Goal: Information Seeking & Learning: Learn about a topic

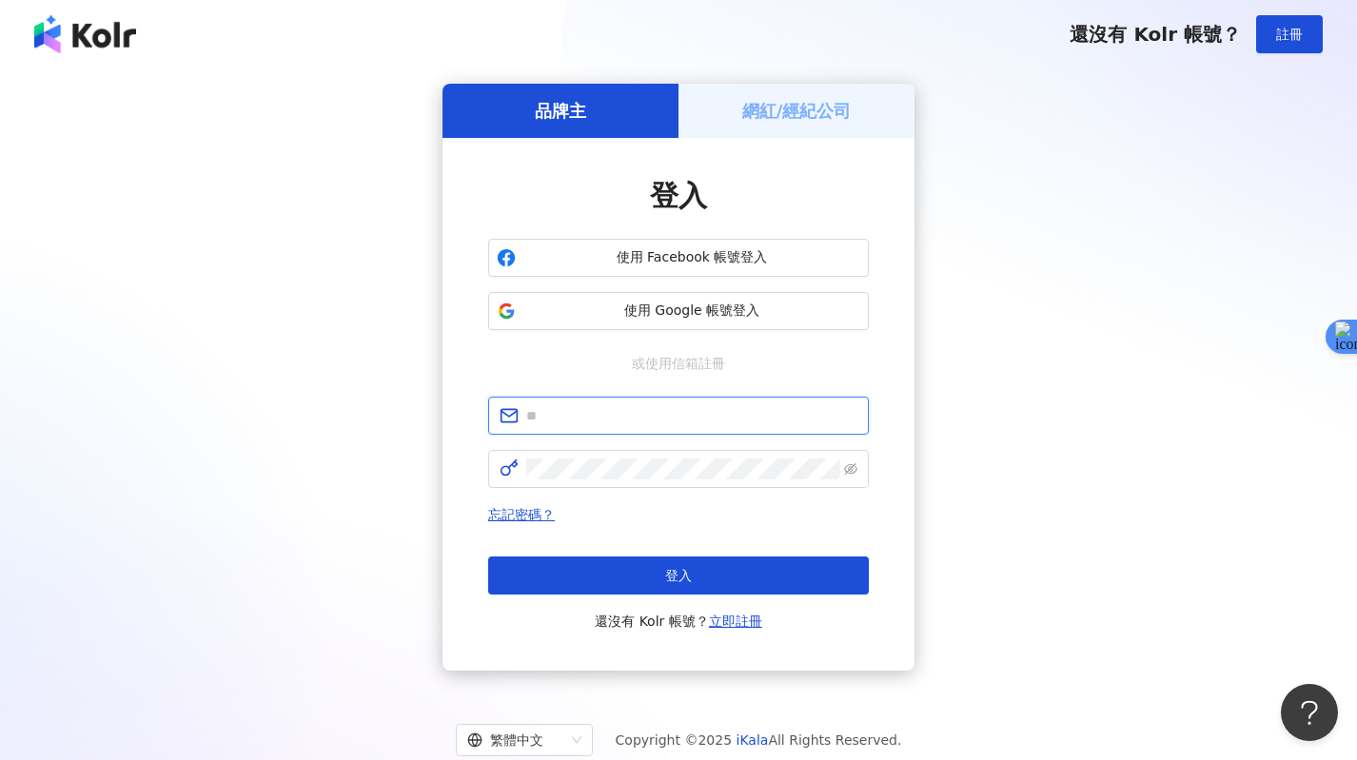
type input "**********"
click at [687, 555] on div "忘記密碼？ 登入 還沒有 Kolr 帳號？ 立即註冊" at bounding box center [678, 567] width 381 height 129
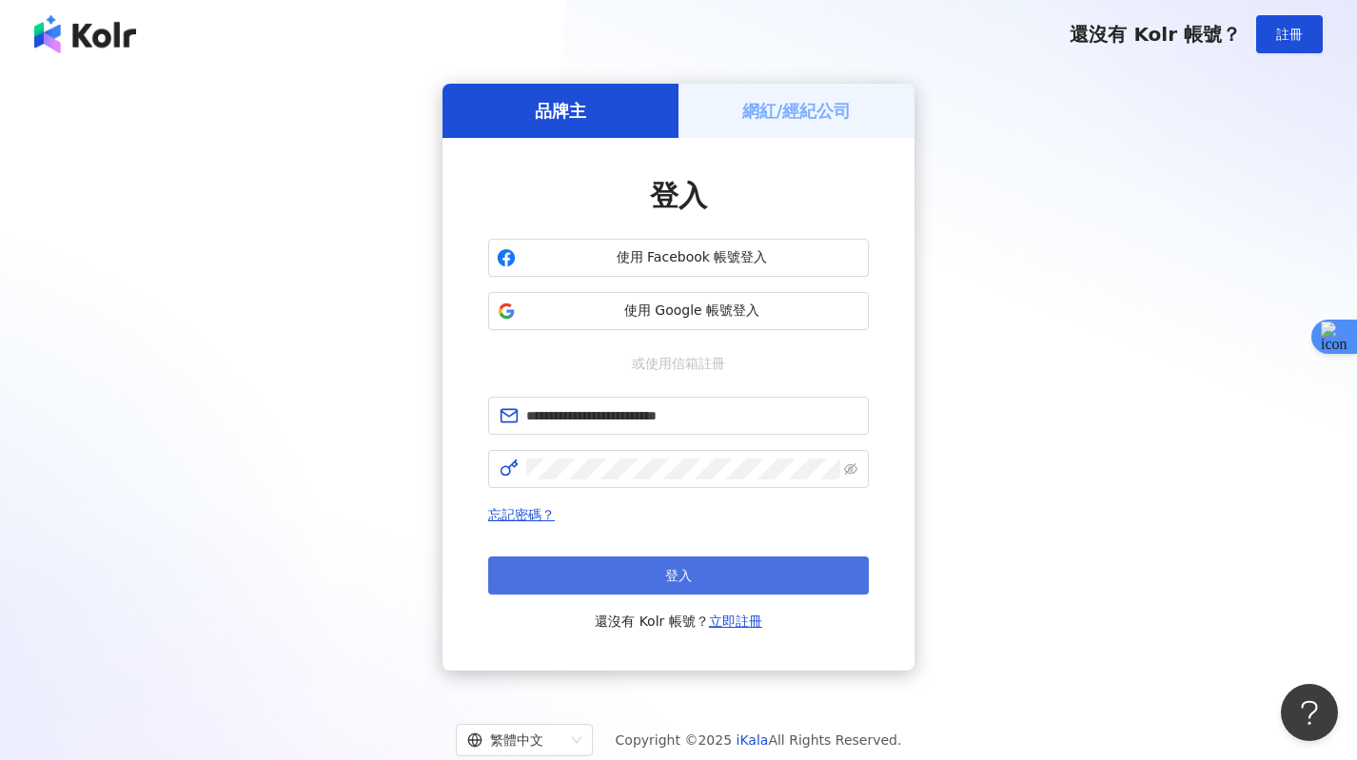
click at [688, 562] on button "登入" at bounding box center [678, 576] width 381 height 38
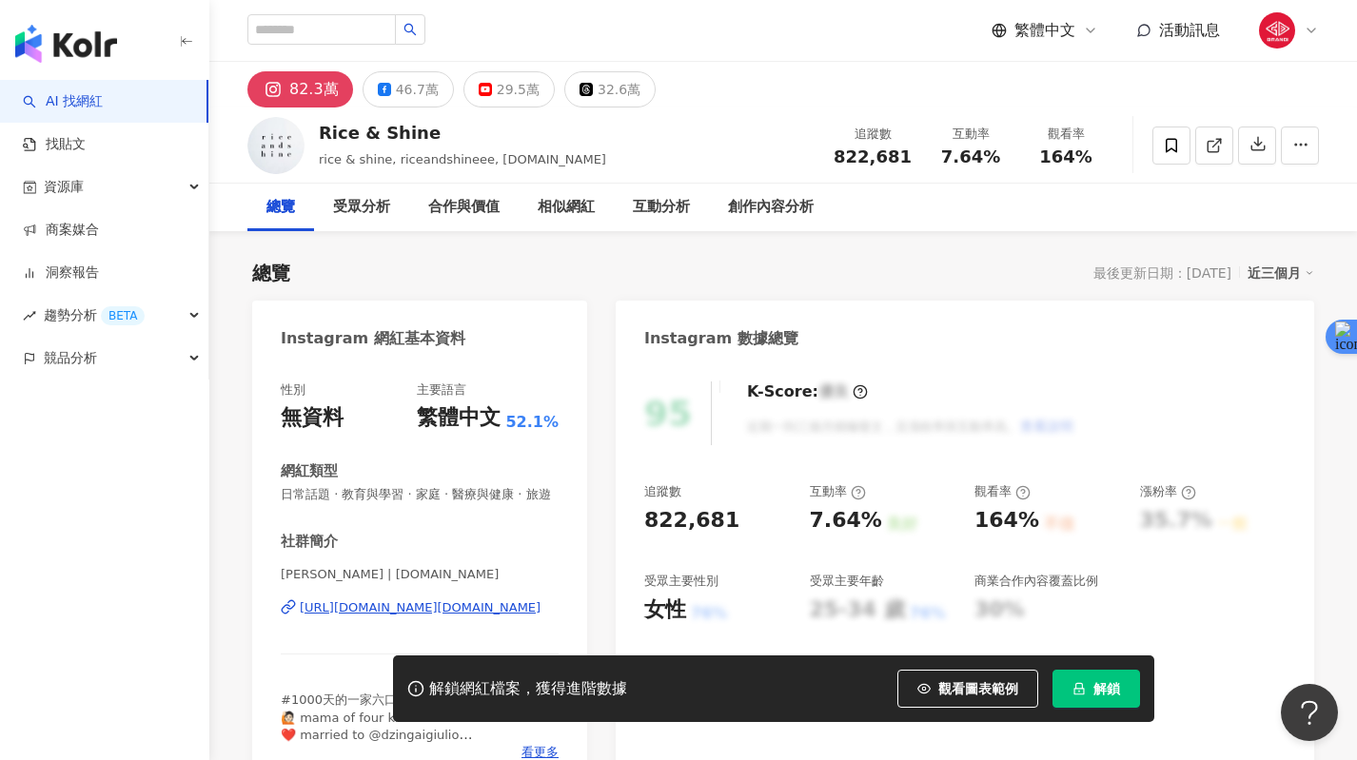
click at [1112, 695] on span "解鎖" at bounding box center [1106, 688] width 27 height 15
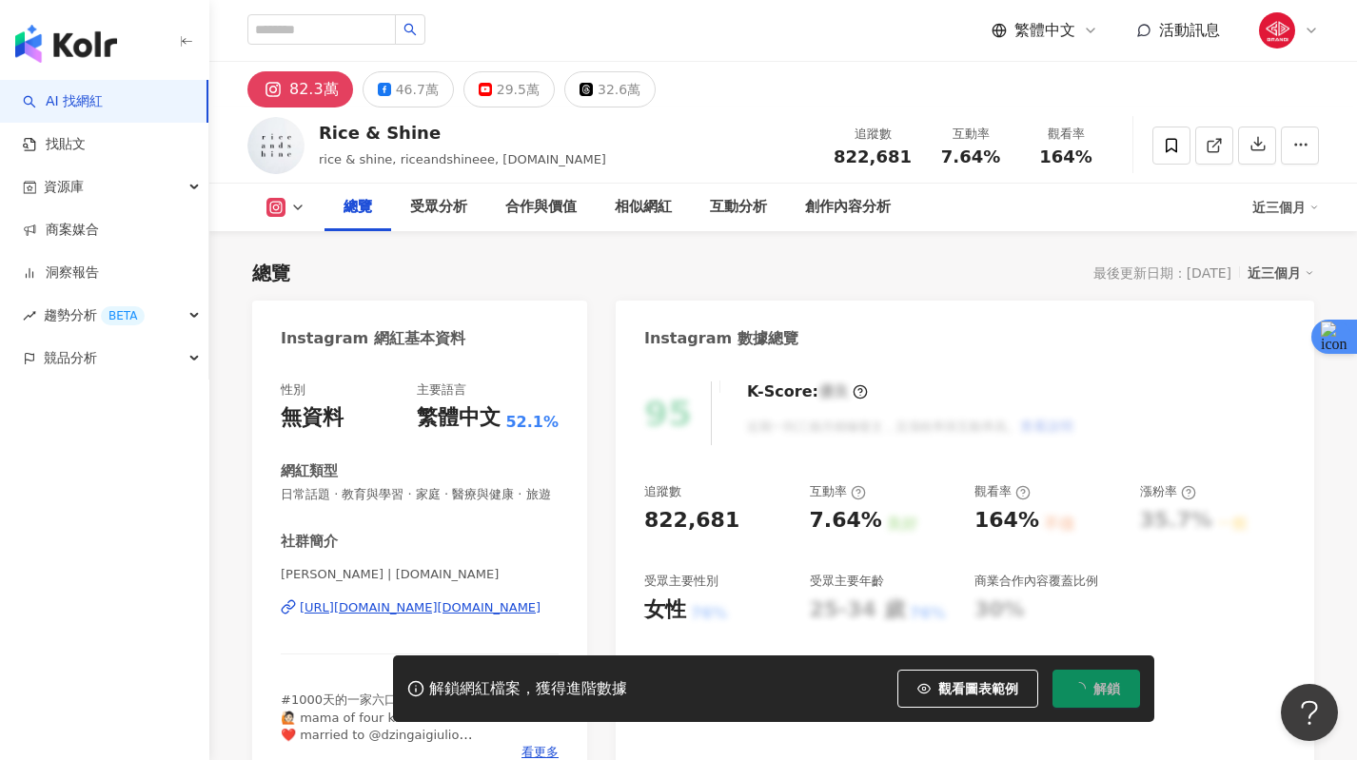
scroll to position [117, 0]
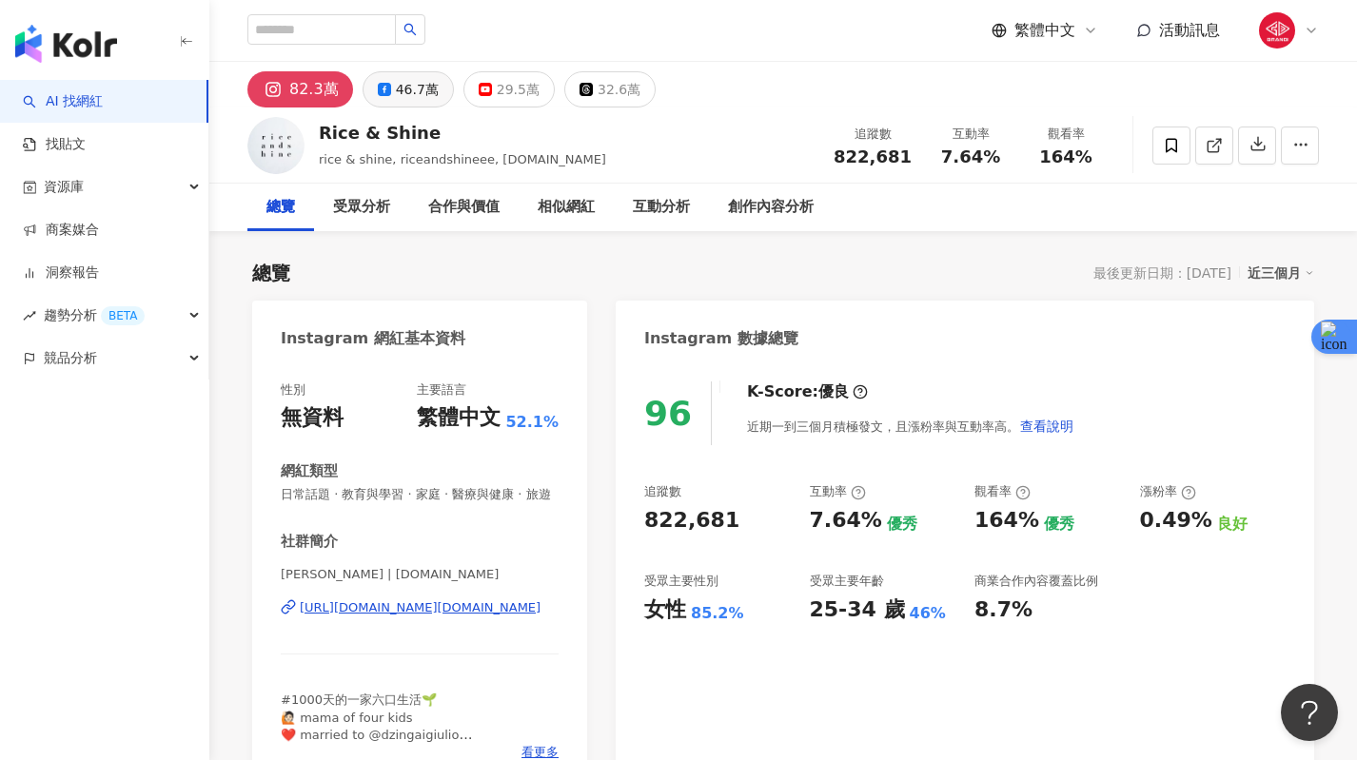
click at [396, 88] on div "46.7萬" at bounding box center [417, 89] width 43 height 27
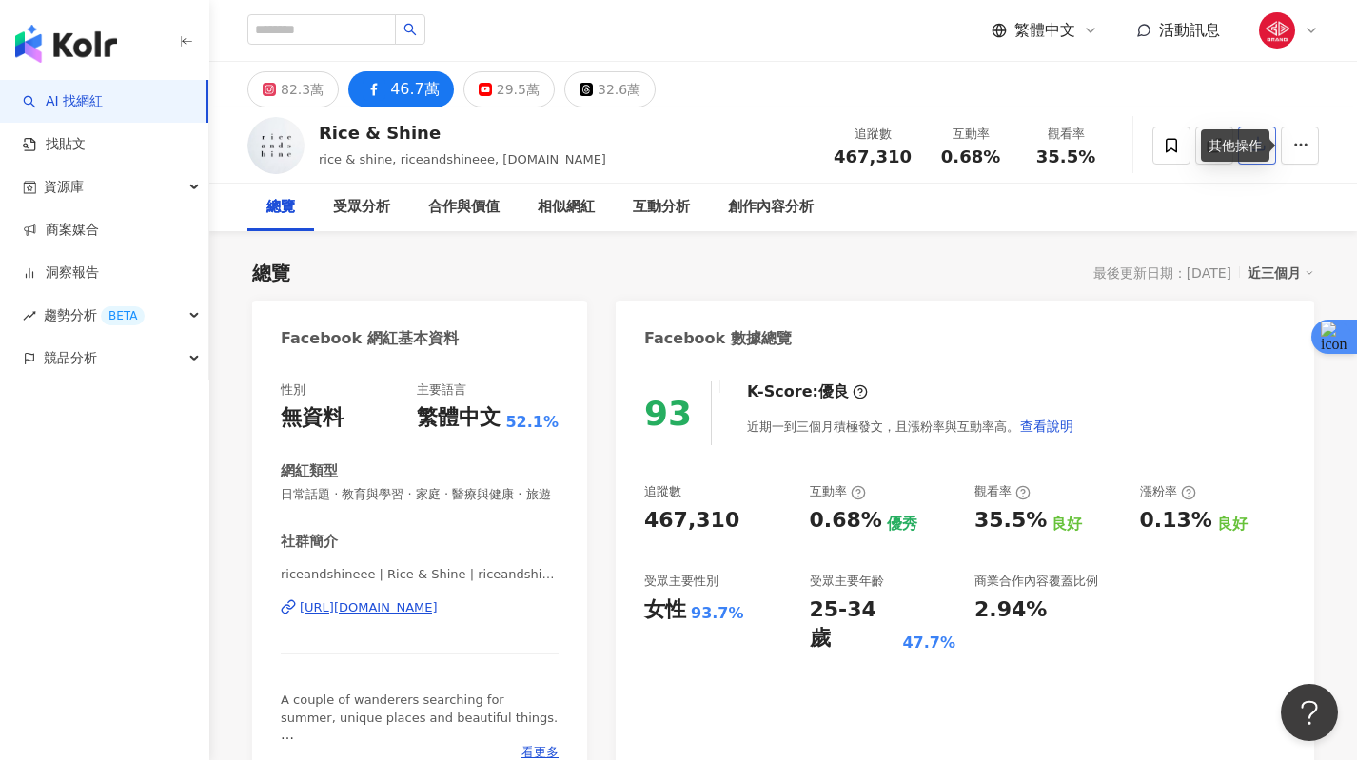
click at [1261, 138] on div "其他操作" at bounding box center [1235, 145] width 68 height 32
click at [1256, 135] on button "button" at bounding box center [1257, 146] width 38 height 38
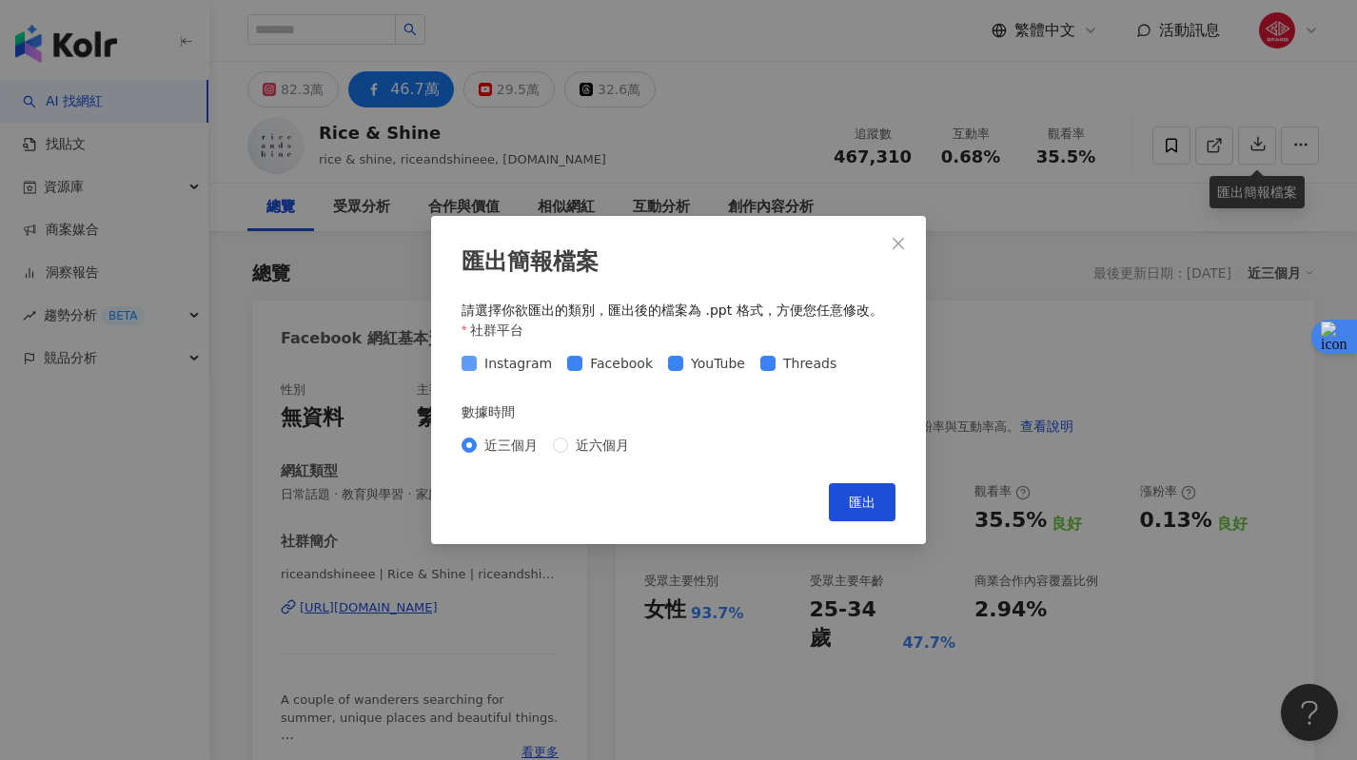
click at [498, 371] on span "Instagram" at bounding box center [518, 363] width 83 height 21
click at [713, 363] on span "YouTube" at bounding box center [717, 363] width 69 height 21
click at [786, 361] on span "Threads" at bounding box center [809, 363] width 68 height 21
click at [848, 502] on button "匯出" at bounding box center [862, 502] width 67 height 38
click at [890, 240] on icon "close" at bounding box center [897, 243] width 15 height 15
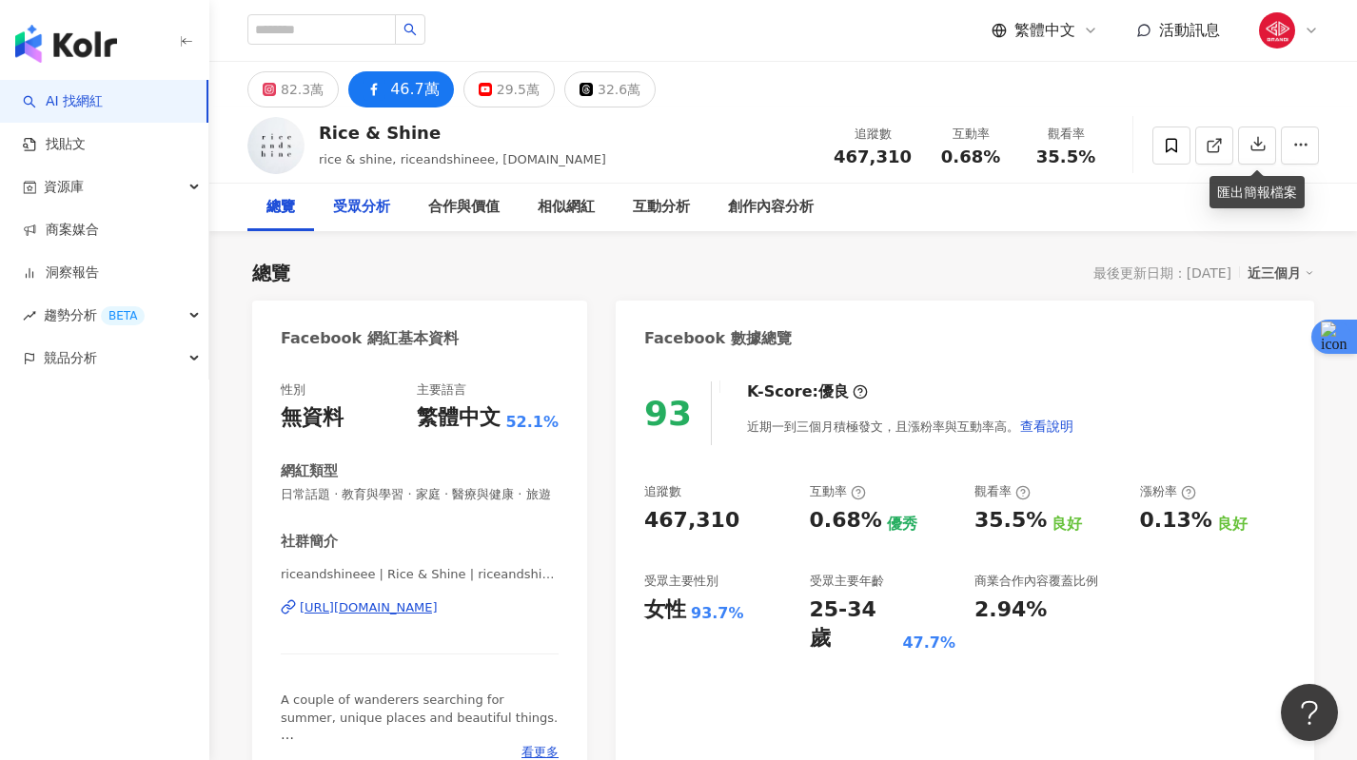
click at [383, 211] on div "受眾分析" at bounding box center [361, 207] width 57 height 23
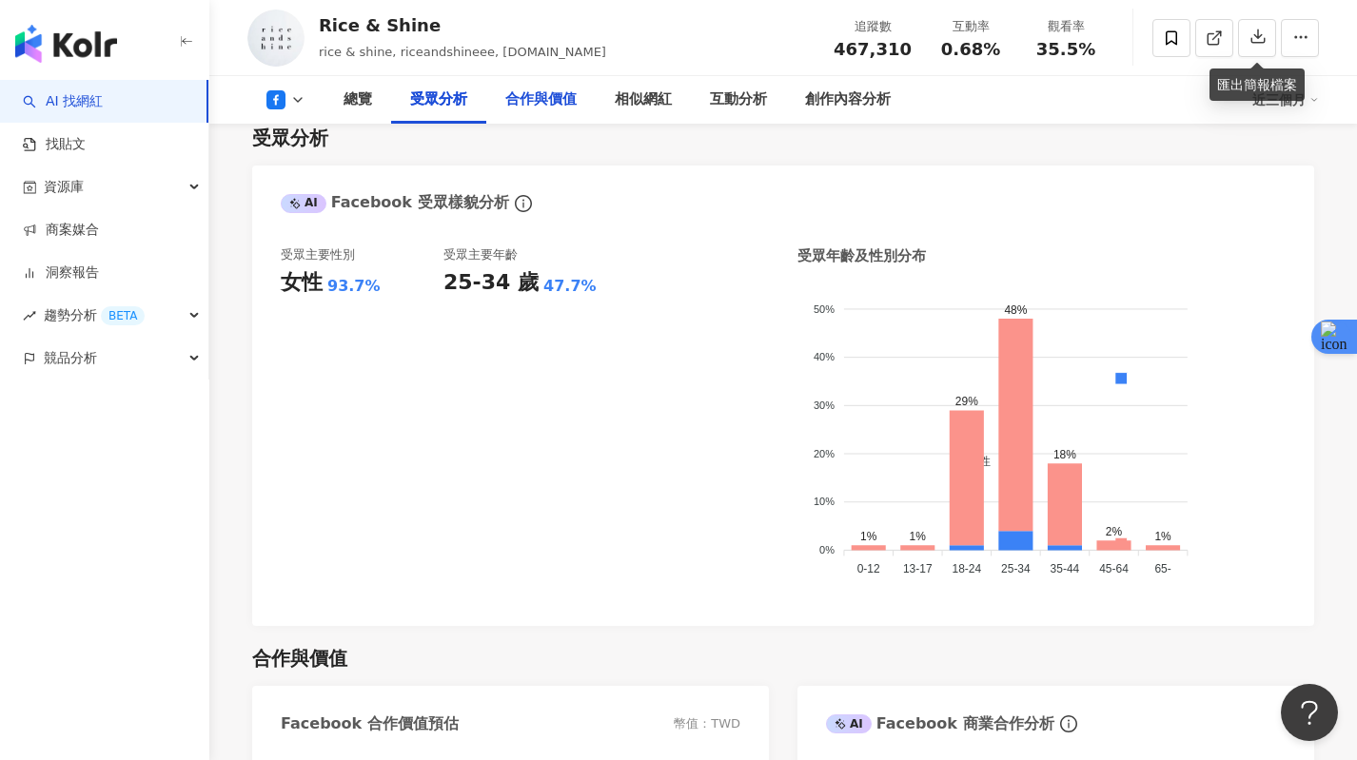
click at [534, 104] on div "合作與價值" at bounding box center [540, 99] width 71 height 23
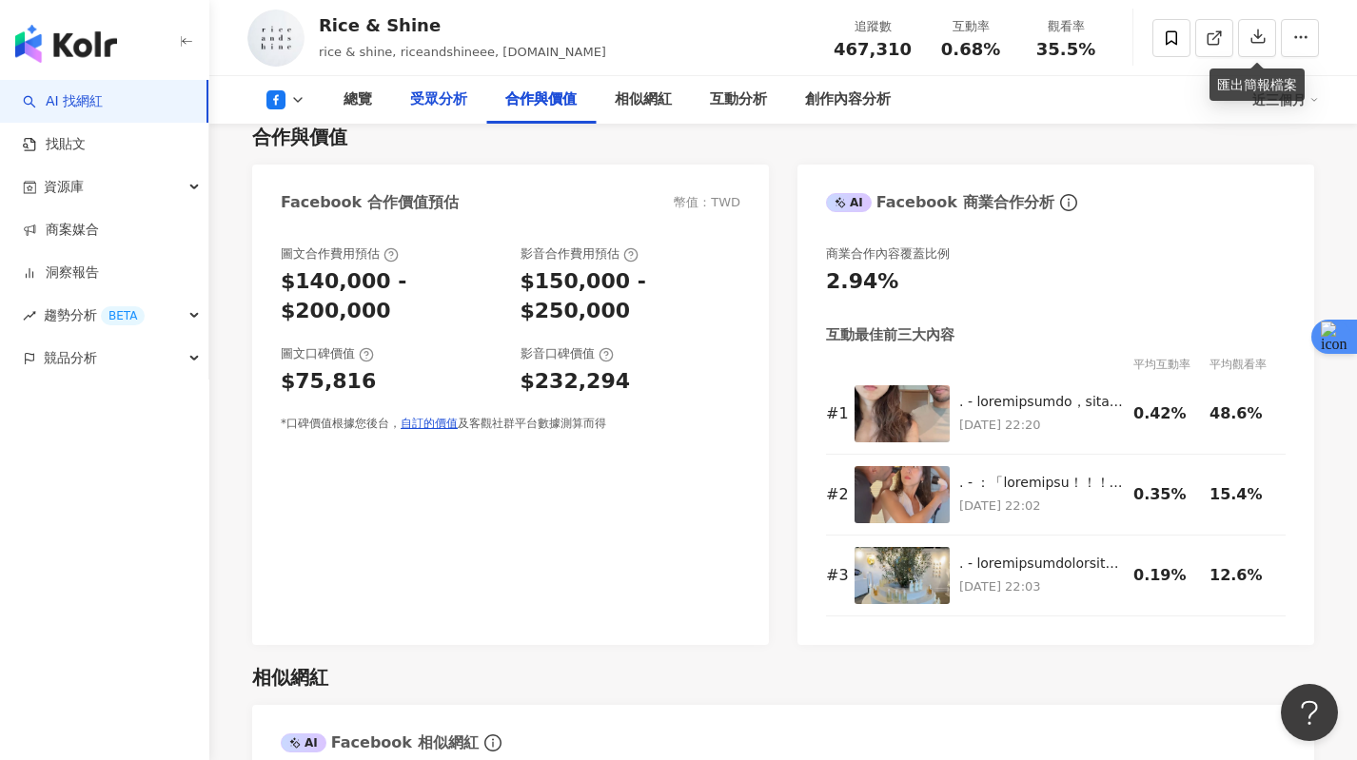
click at [443, 98] on div "受眾分析" at bounding box center [438, 99] width 57 height 23
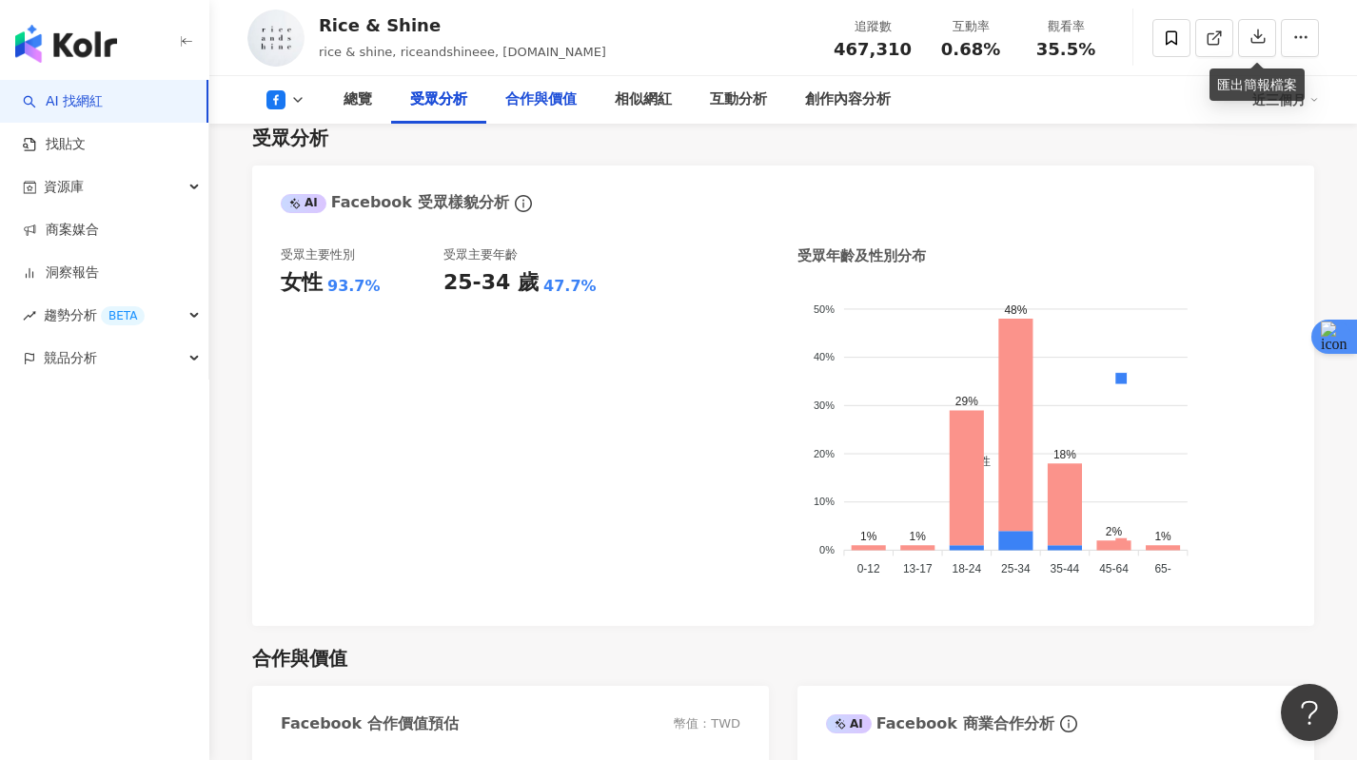
click at [562, 121] on div "合作與價值" at bounding box center [540, 100] width 109 height 48
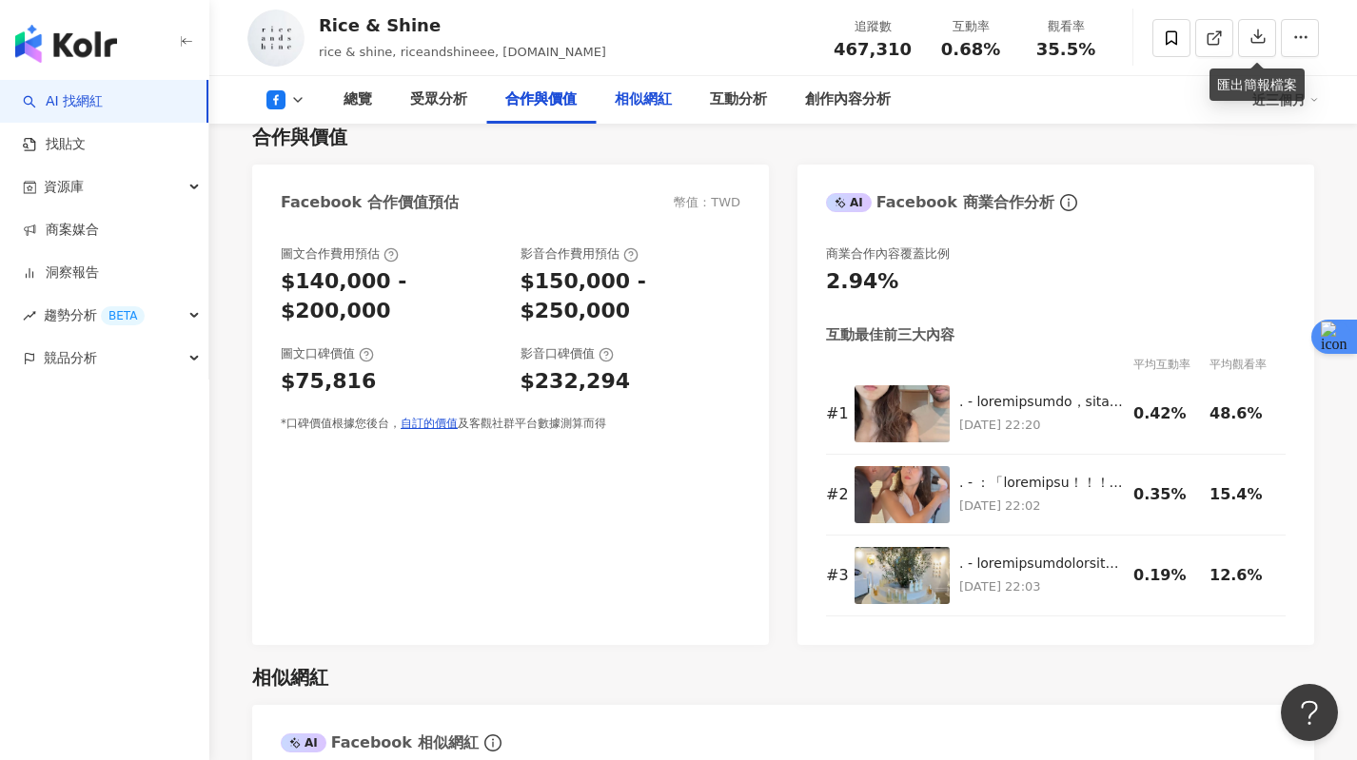
click at [635, 112] on div "相似網紅" at bounding box center [643, 100] width 95 height 48
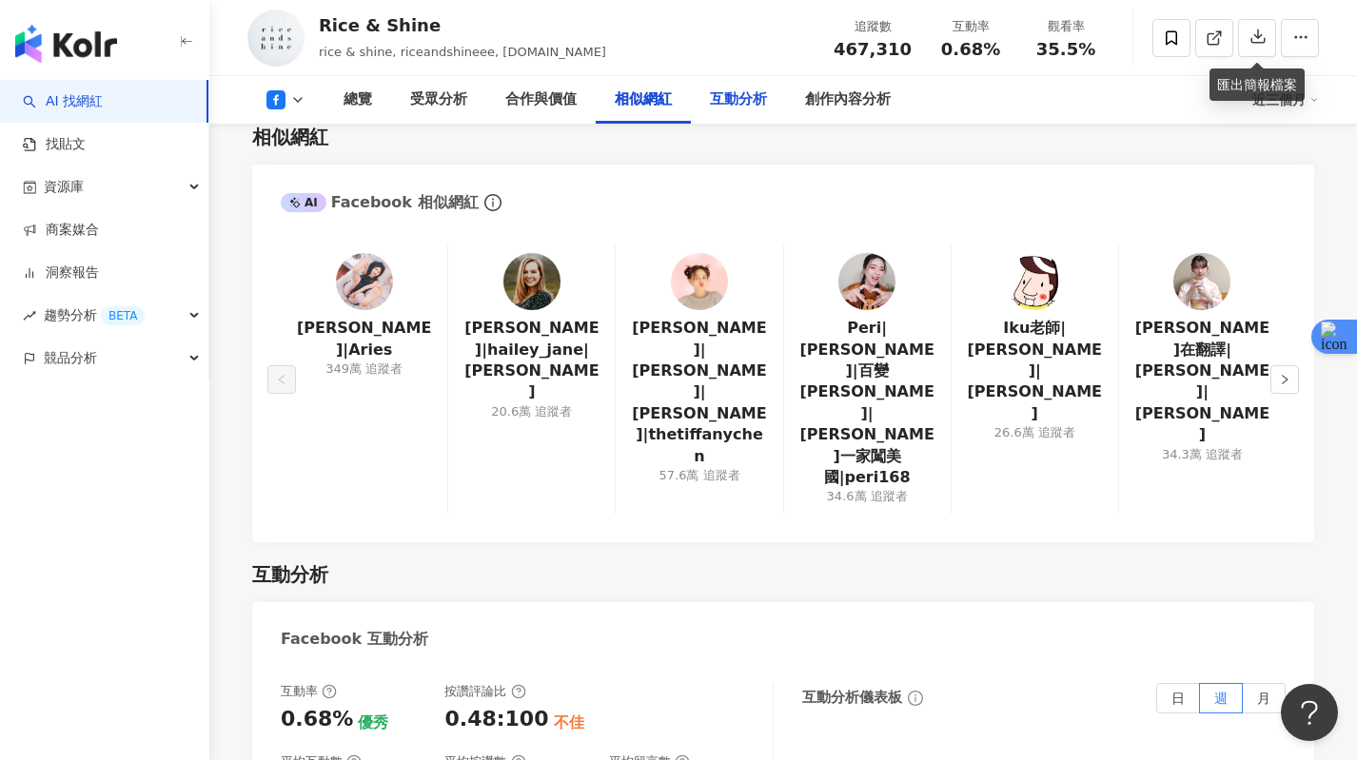
click at [742, 100] on div "互動分析" at bounding box center [738, 99] width 57 height 23
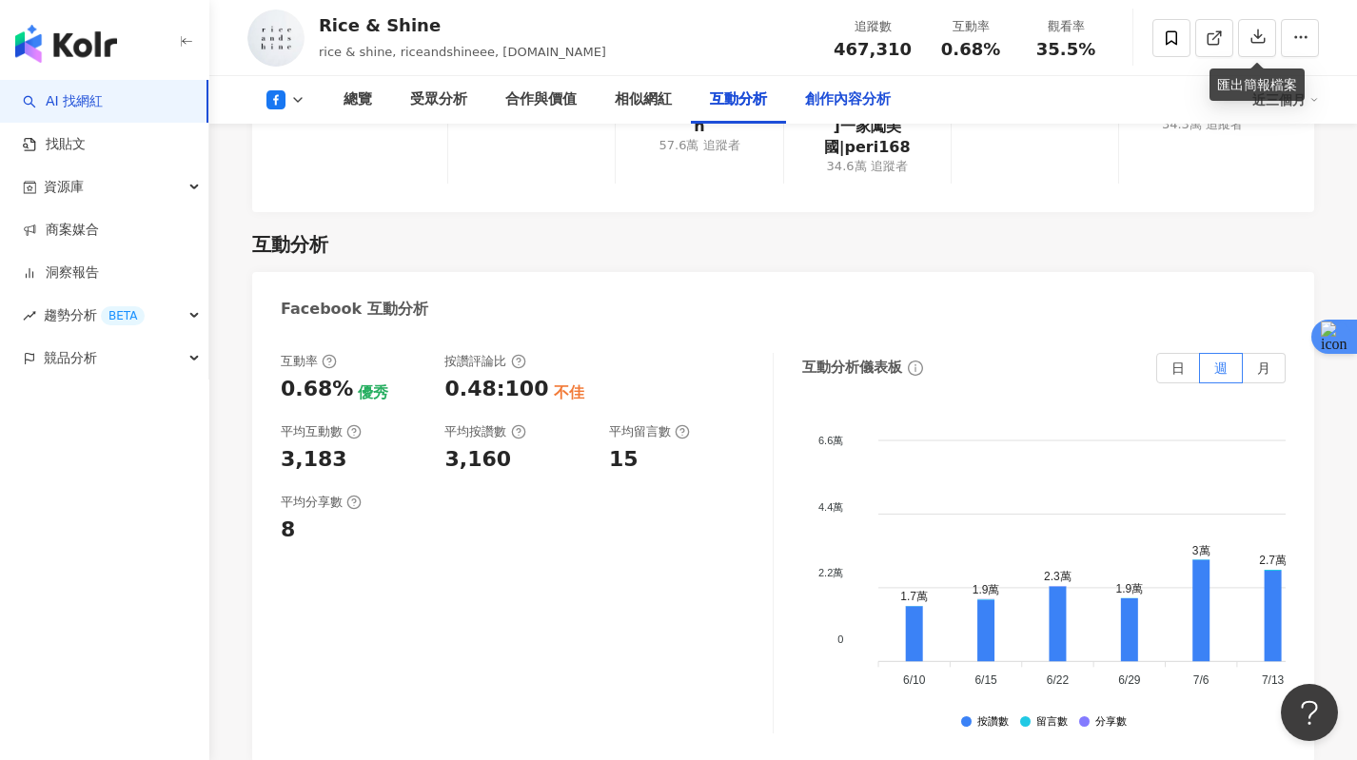
click at [866, 103] on div "創作內容分析" at bounding box center [848, 99] width 86 height 23
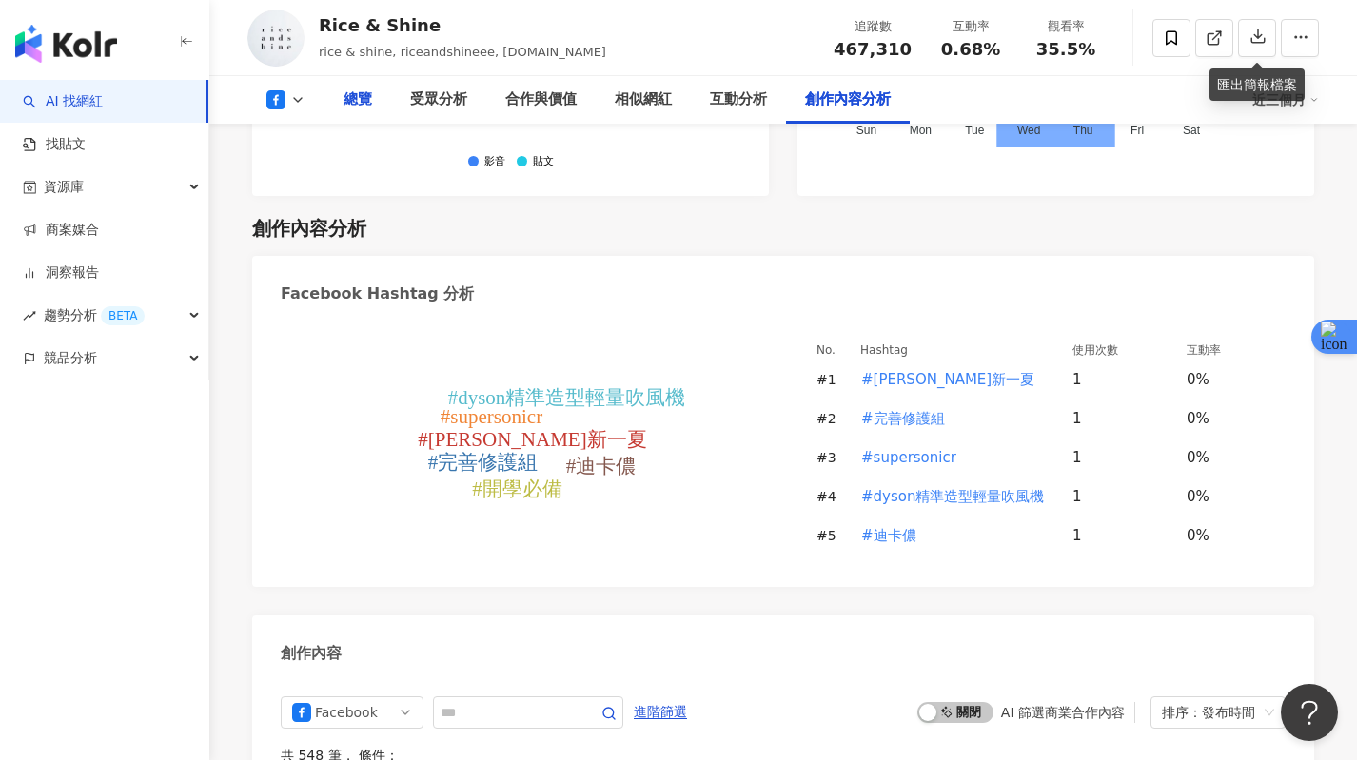
click at [381, 104] on div "總覽" at bounding box center [357, 100] width 67 height 48
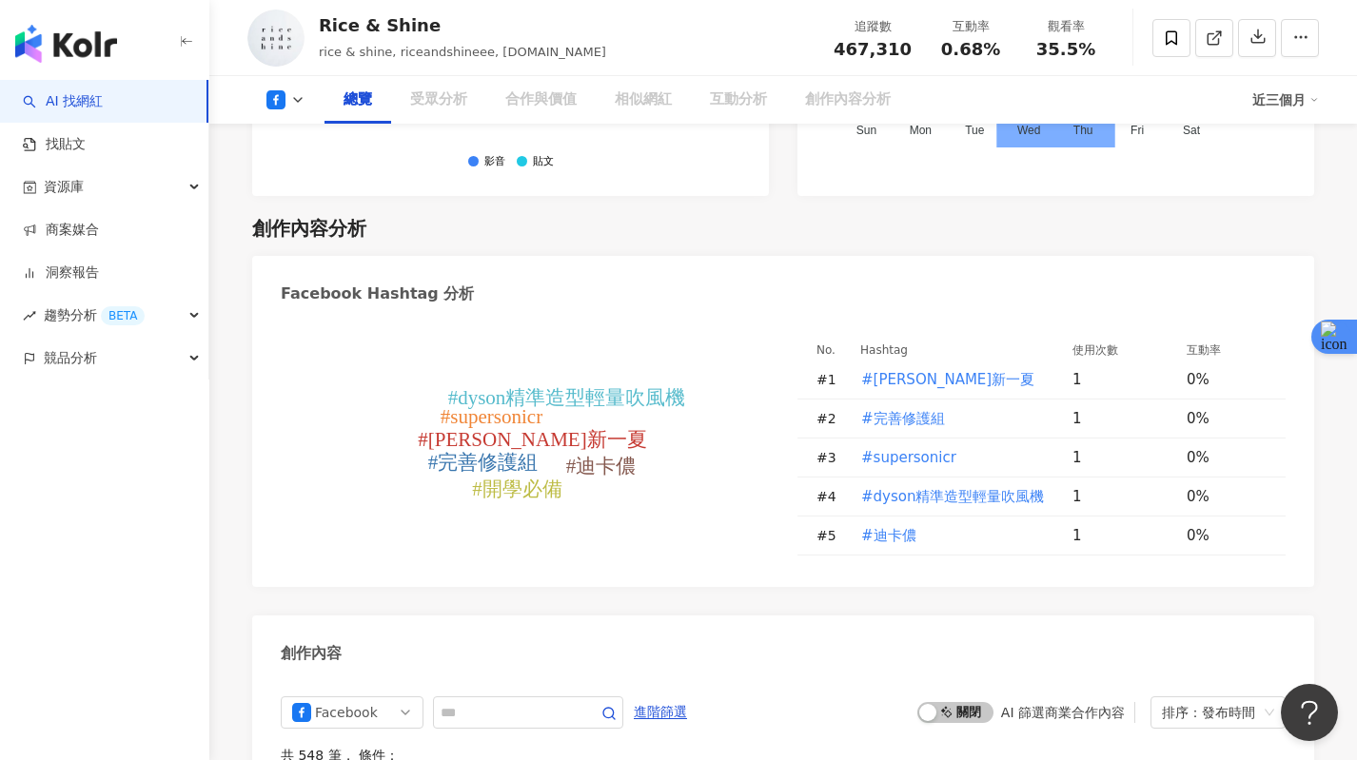
scroll to position [117, 0]
